Goal: Task Accomplishment & Management: Complete application form

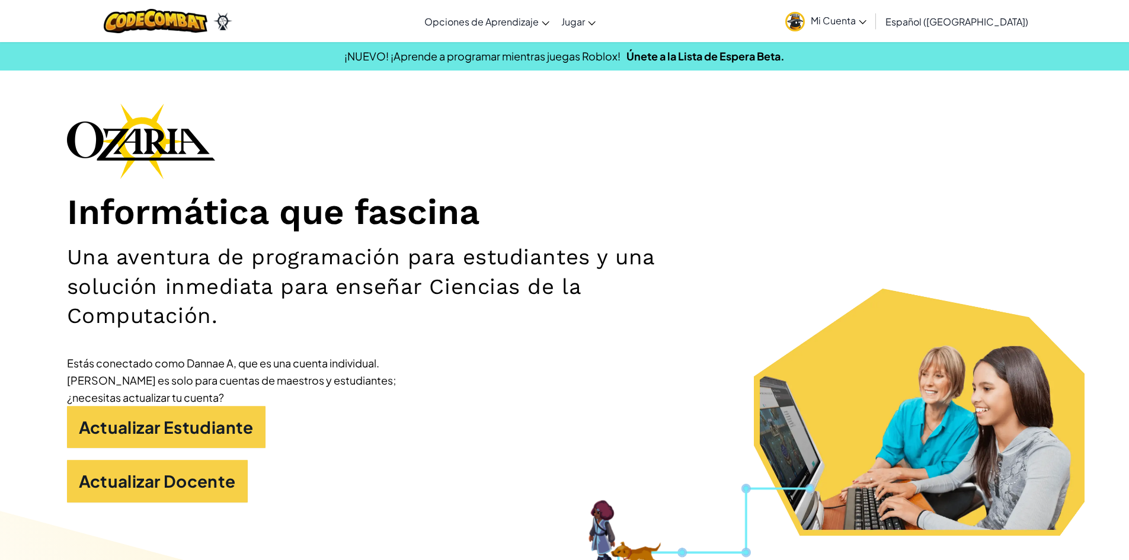
click at [866, 22] on span "Mi Cuenta" at bounding box center [838, 20] width 56 height 12
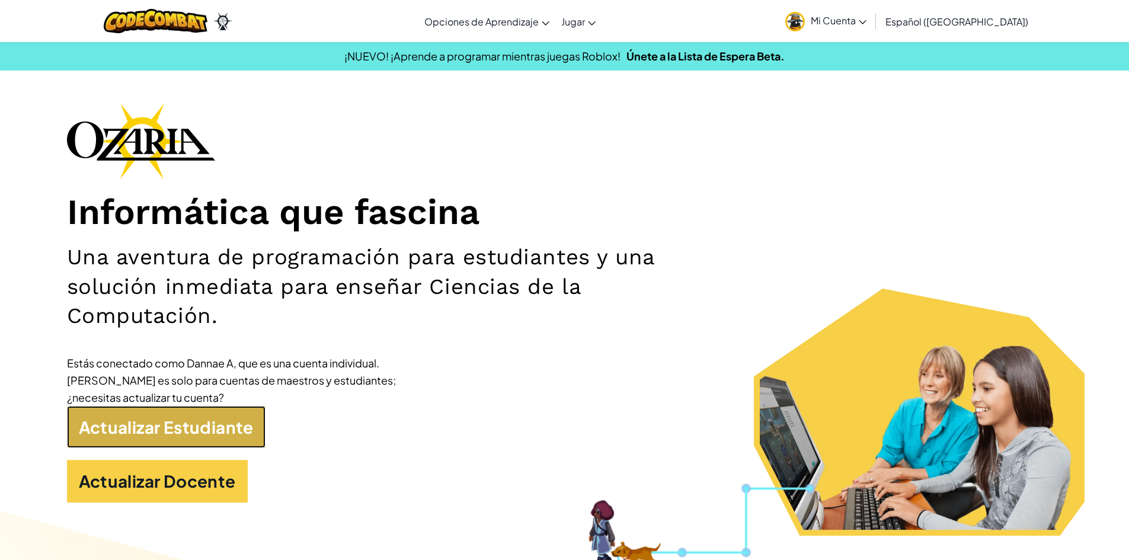
click at [193, 428] on link "Actualizar Estudiante" at bounding box center [166, 427] width 198 height 43
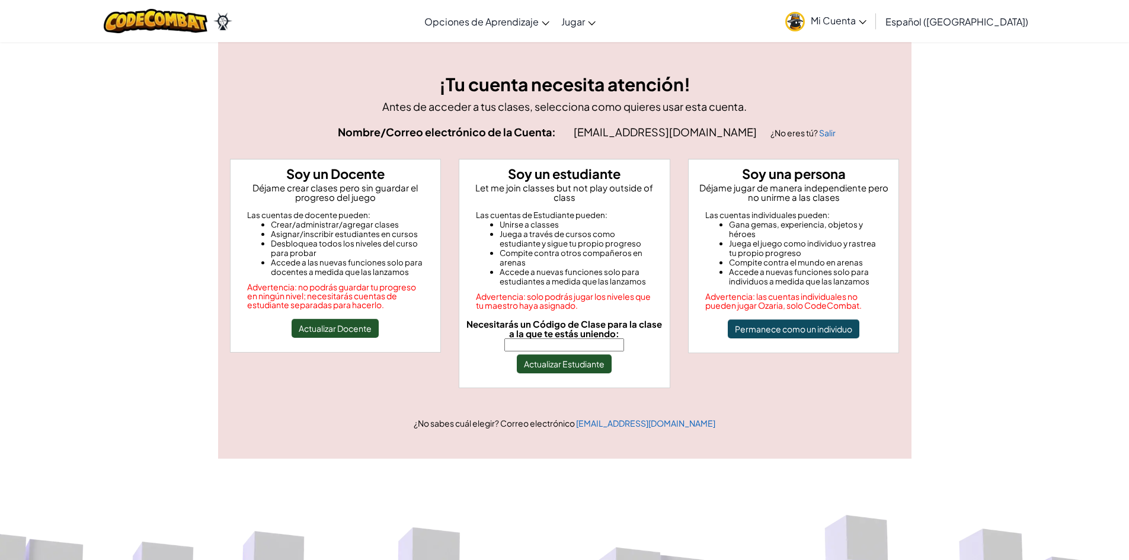
click at [546, 338] on input "Necesitarás un Código de Clase para la clase a la que te estás uniendo:" at bounding box center [564, 344] width 120 height 13
type input "PlayGoatSand"
click at [572, 354] on button "Actualizar Estudiante" at bounding box center [564, 363] width 95 height 19
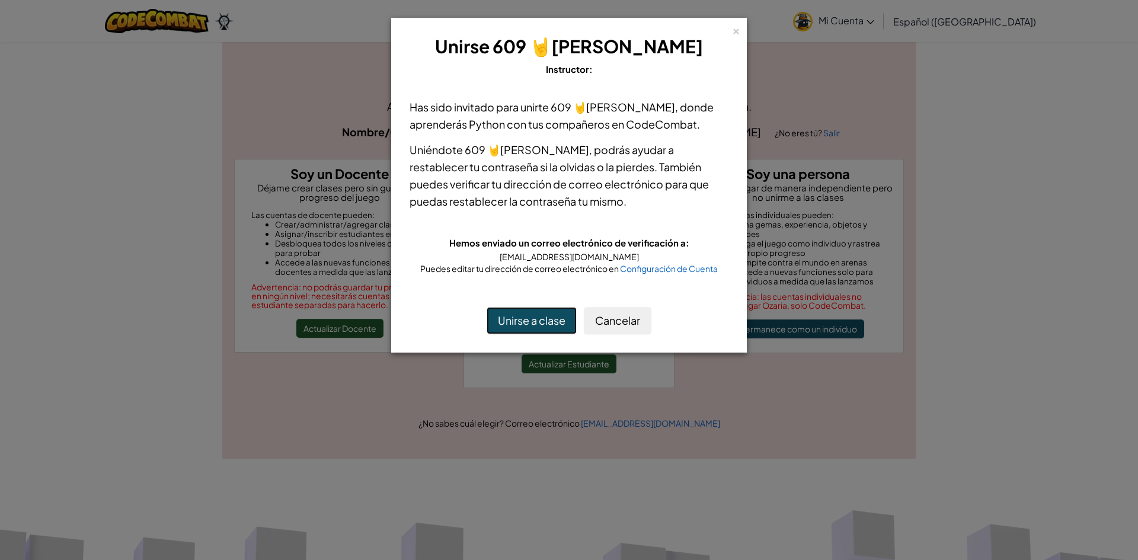
click at [528, 323] on button "Unirse a clase" at bounding box center [531, 320] width 90 height 27
drag, startPoint x: 505, startPoint y: 319, endPoint x: 505, endPoint y: 331, distance: 11.9
click at [505, 319] on button "Unirse a clase" at bounding box center [531, 320] width 90 height 27
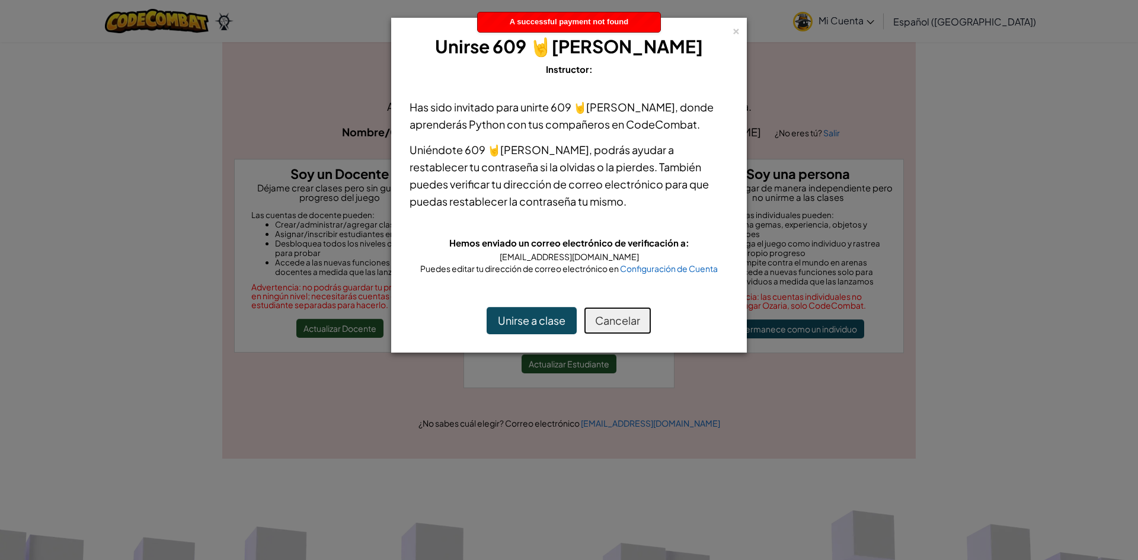
drag, startPoint x: 616, startPoint y: 316, endPoint x: 620, endPoint y: 302, distance: 15.0
click at [624, 315] on button "Cancelar" at bounding box center [618, 320] width 68 height 27
